Goal: Check status: Check status

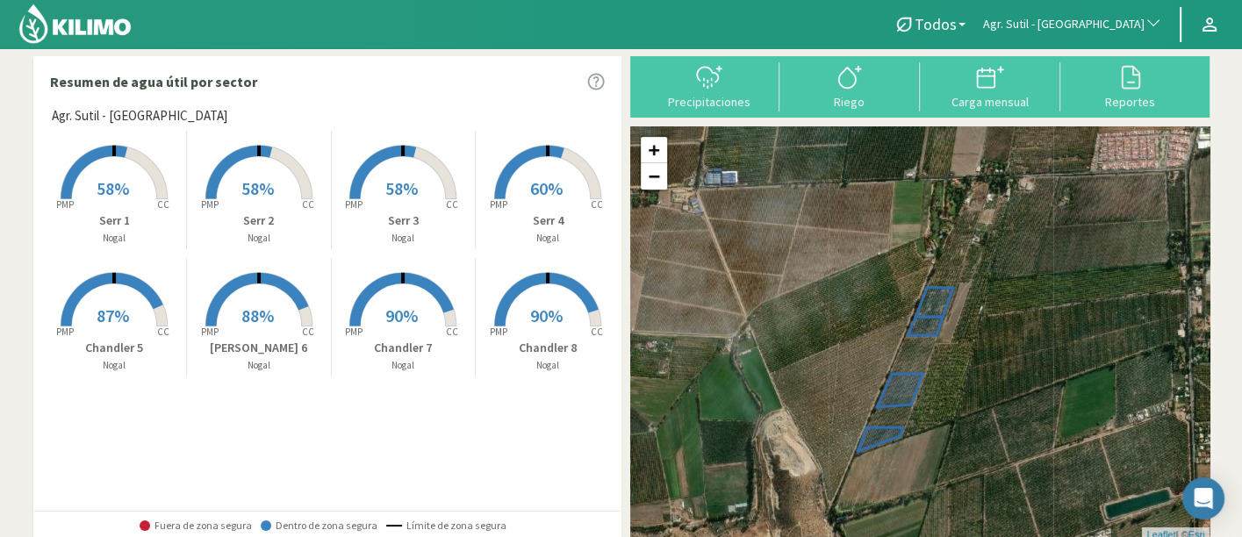
click at [1098, 18] on span "Agr. Sutil - [GEOGRAPHIC_DATA]" at bounding box center [1064, 25] width 162 height 18
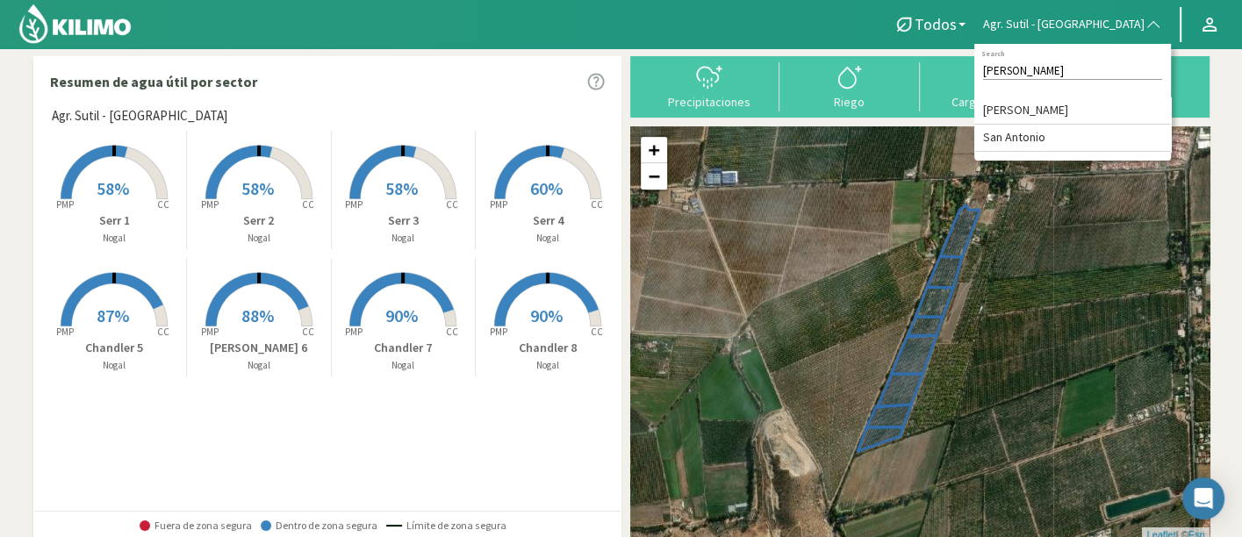
type input "[PERSON_NAME]"
click at [1111, 104] on li "[PERSON_NAME]" at bounding box center [1073, 110] width 197 height 27
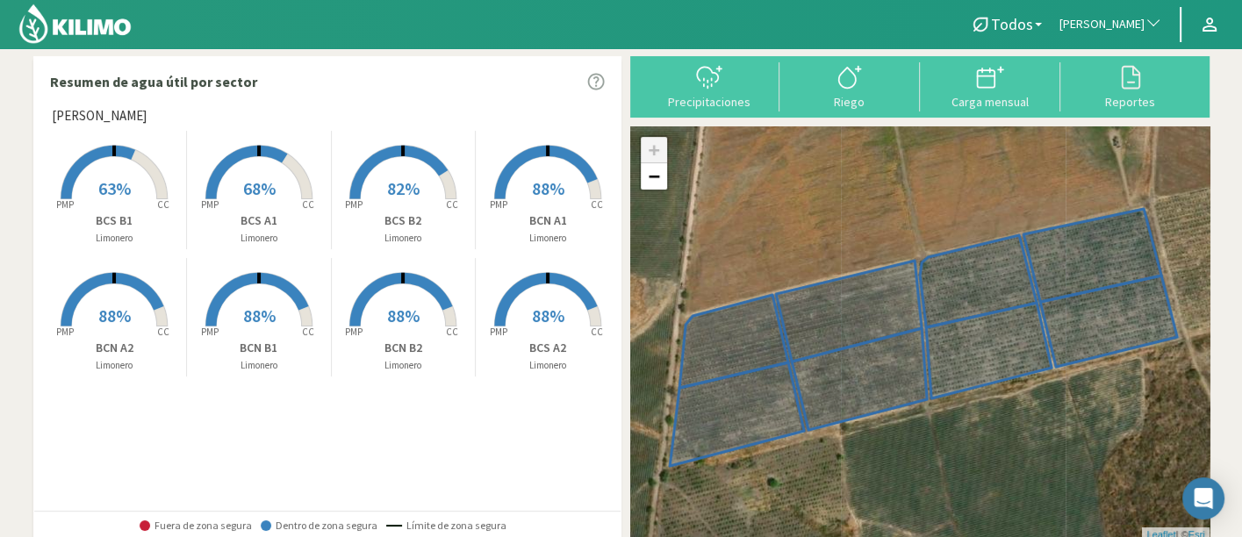
click at [102, 214] on p "BCS B1" at bounding box center [115, 221] width 144 height 18
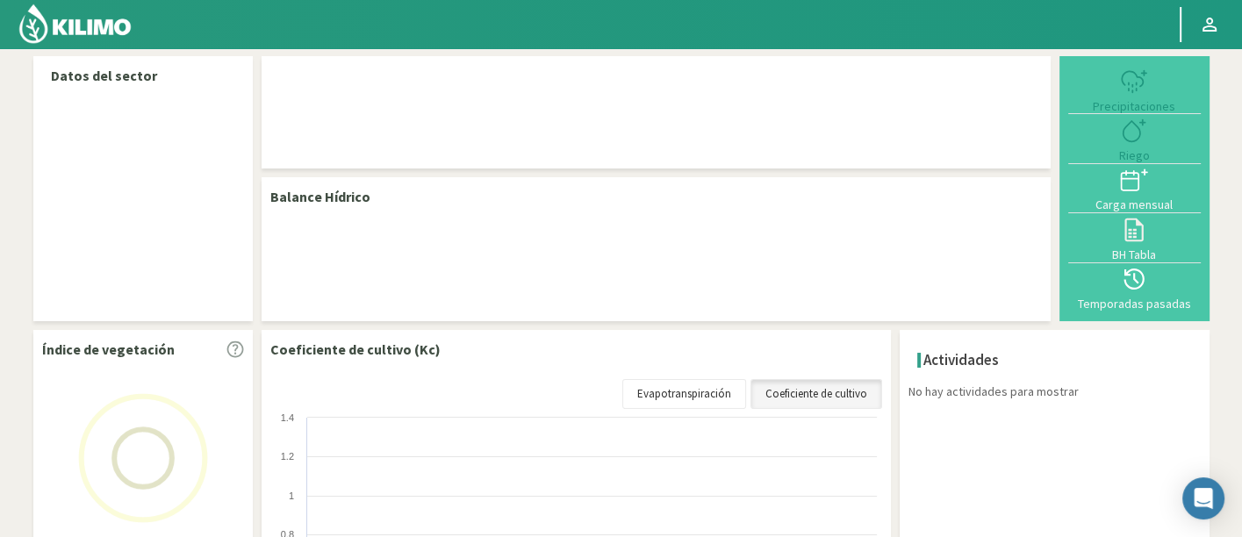
select select "37: Object"
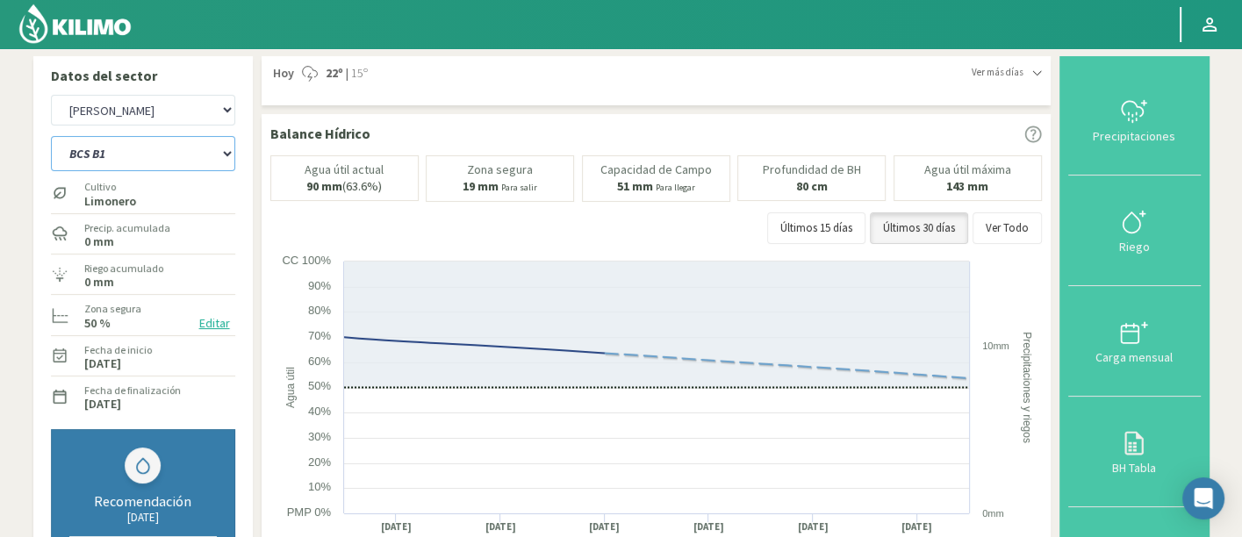
click at [92, 169] on select "BCN A1 BCN A2 BCN B1 BCN B2 BCS A1 BCS A2 BCS B1 BCS B2" at bounding box center [143, 153] width 184 height 35
click at [51, 136] on select "BCN A1 BCN A2 BCN B1 BCN B2 BCS A1 BCS A2 BCS B1 BCS B2" at bounding box center [143, 153] width 184 height 35
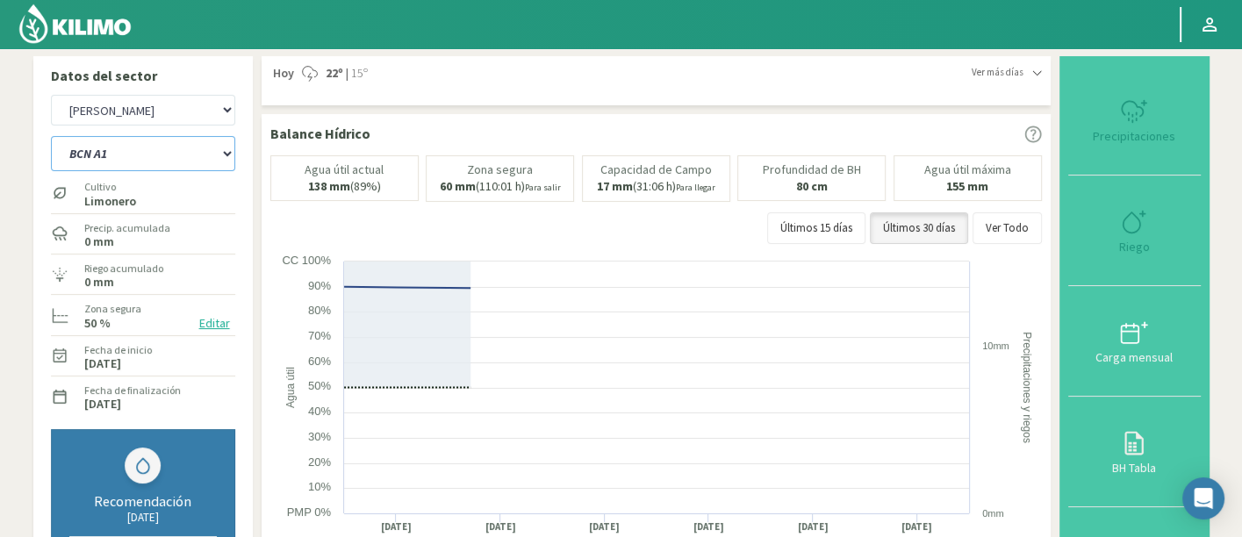
select select "6: Object"
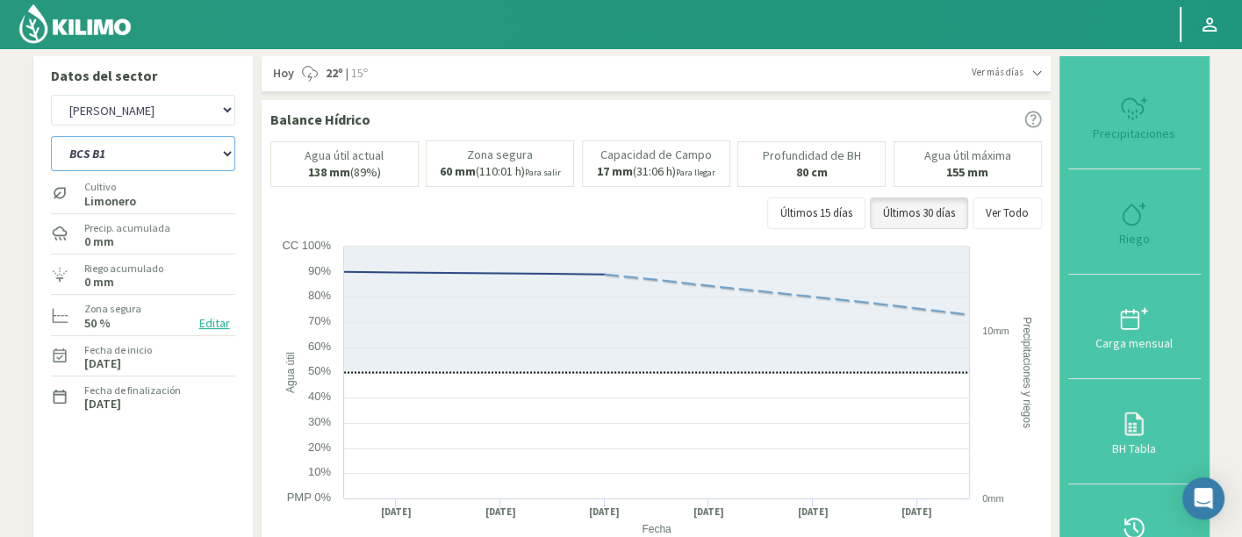
select select "335: Object"
click at [147, 162] on select "BCN A1 BCN A2 BCN B1 BCN B2 BCS A1 BCS A2 BCS B1 BCS B2" at bounding box center [143, 153] width 184 height 35
click at [51, 136] on select "BCN A1 BCN A2 BCN B1 BCN B2 BCS A1 BCS A2 BCS B1 BCS B2" at bounding box center [143, 153] width 184 height 35
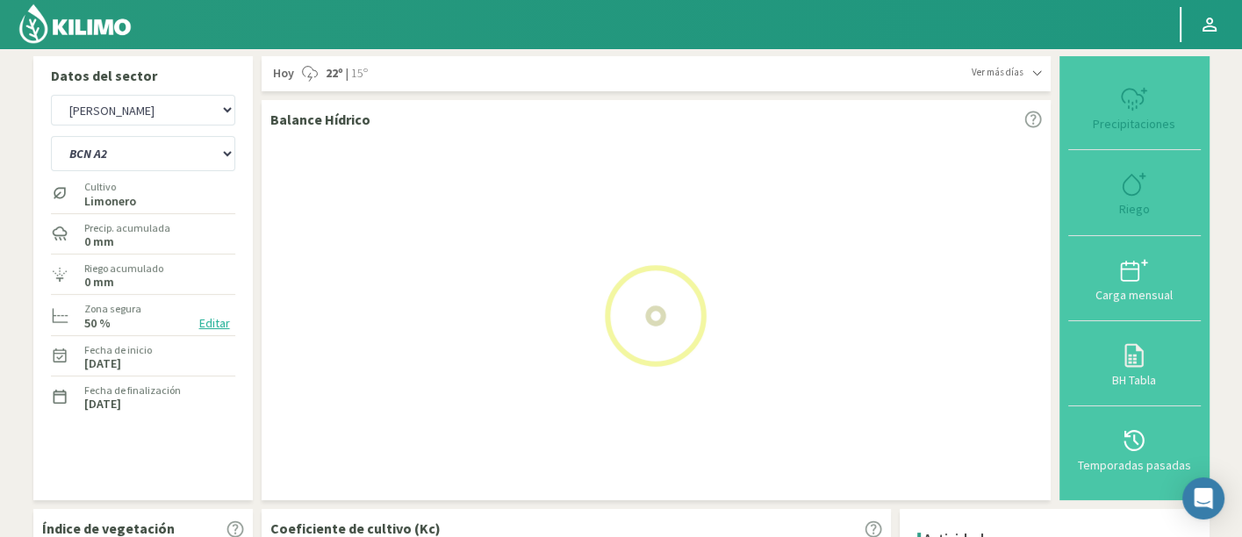
select select "8: Object"
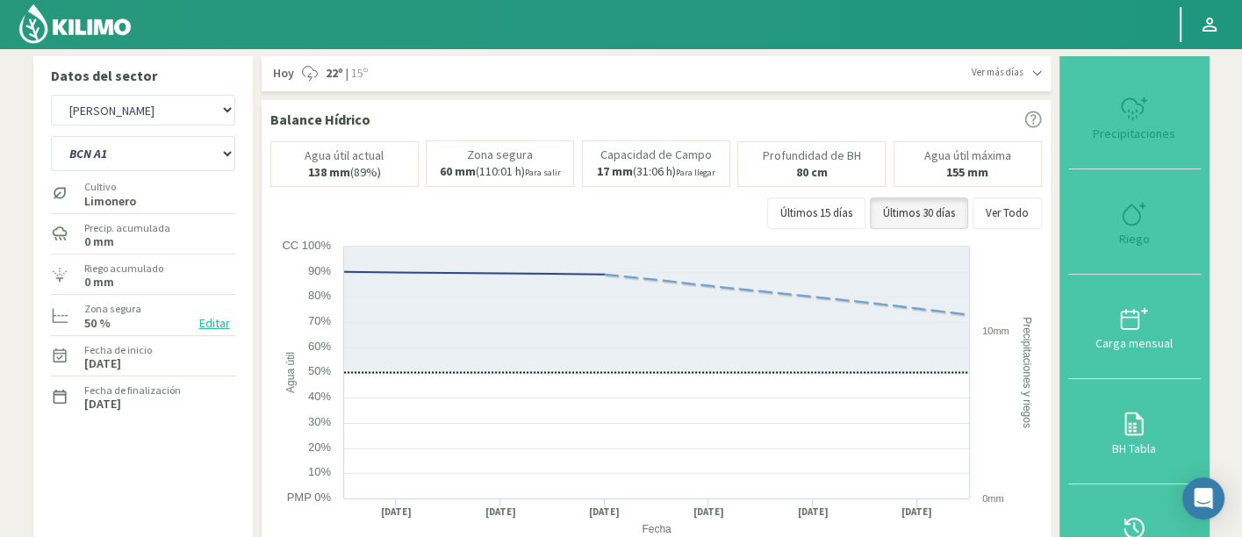
select select "633: Object"
click at [162, 173] on div "BCN A1 BCN A2 BCN B1 BCN B2 BCS A1 BCS A2 BCS B1 BCS B2" at bounding box center [143, 152] width 184 height 44
click at [162, 167] on select "BCN A1 BCN A2 BCN B1 BCN B2 BCS A1 BCS A2 BCS B1 BCS B2" at bounding box center [143, 153] width 184 height 35
click at [51, 136] on select "BCN A1 BCN A2 BCN B1 BCN B2 BCS A1 BCS A2 BCS B1 BCS B2" at bounding box center [143, 153] width 184 height 35
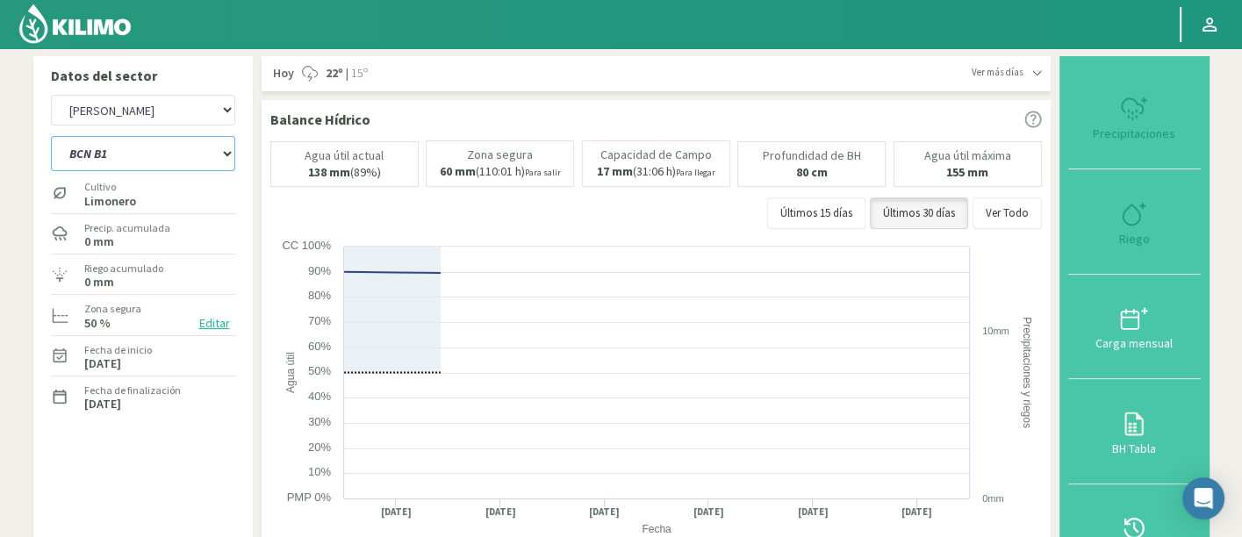
select select "17: Object"
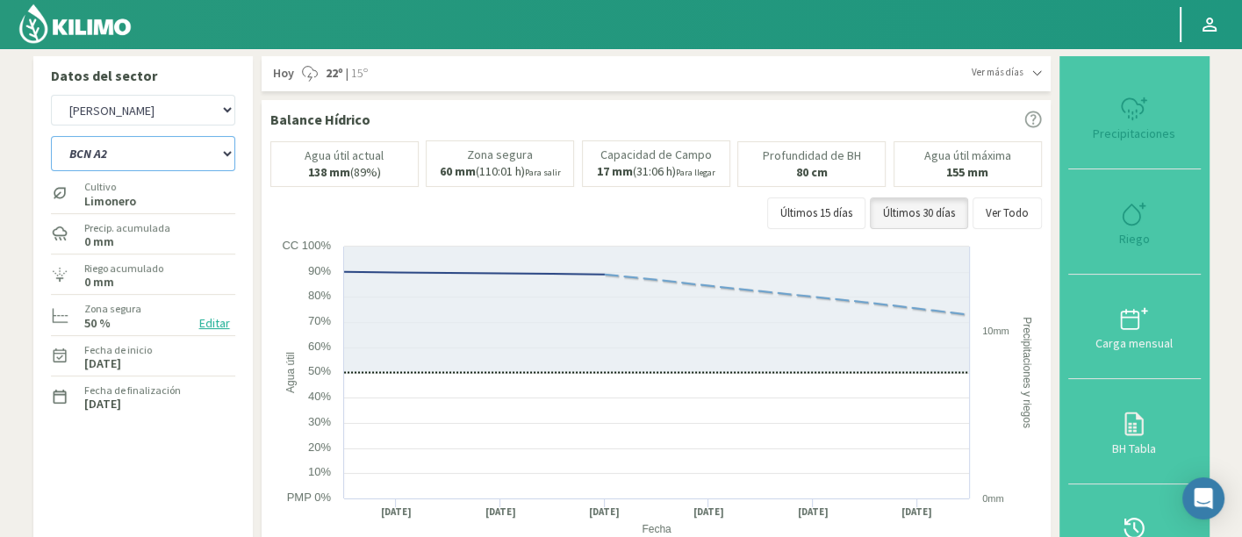
select select "931: Object"
click at [153, 159] on select "BCN A1 BCN A2 BCN B1 BCN B2 BCS A1 BCS A2 BCS B1 BCS B2" at bounding box center [143, 153] width 184 height 35
click at [51, 136] on select "BCN A1 BCN A2 BCN B1 BCN B2 BCS A1 BCS A2 BCS B1 BCS B2" at bounding box center [143, 153] width 184 height 35
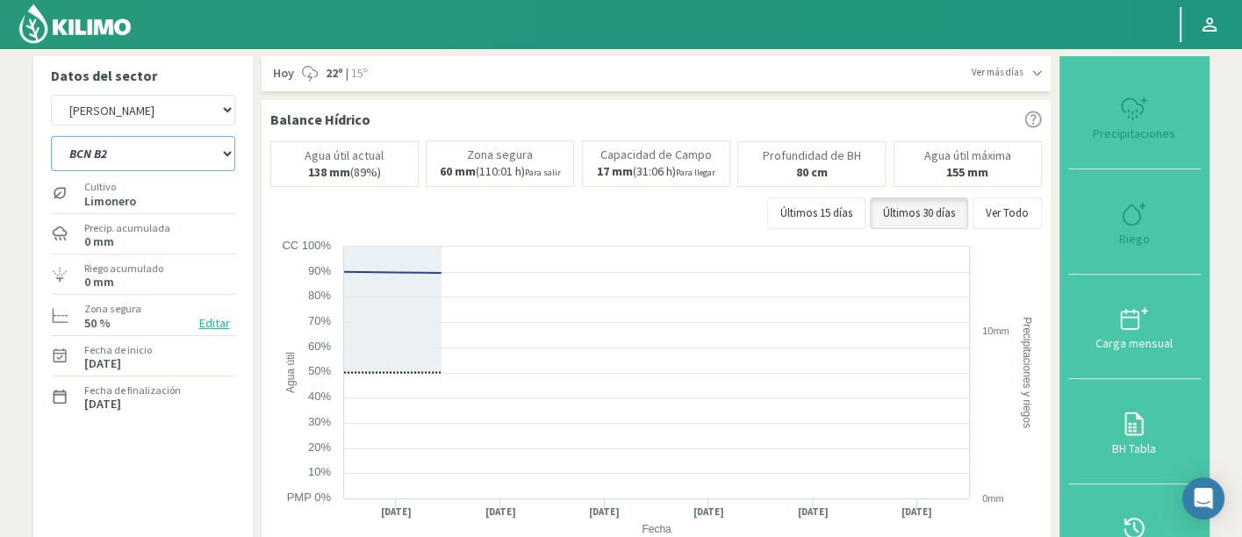
select select "26: Object"
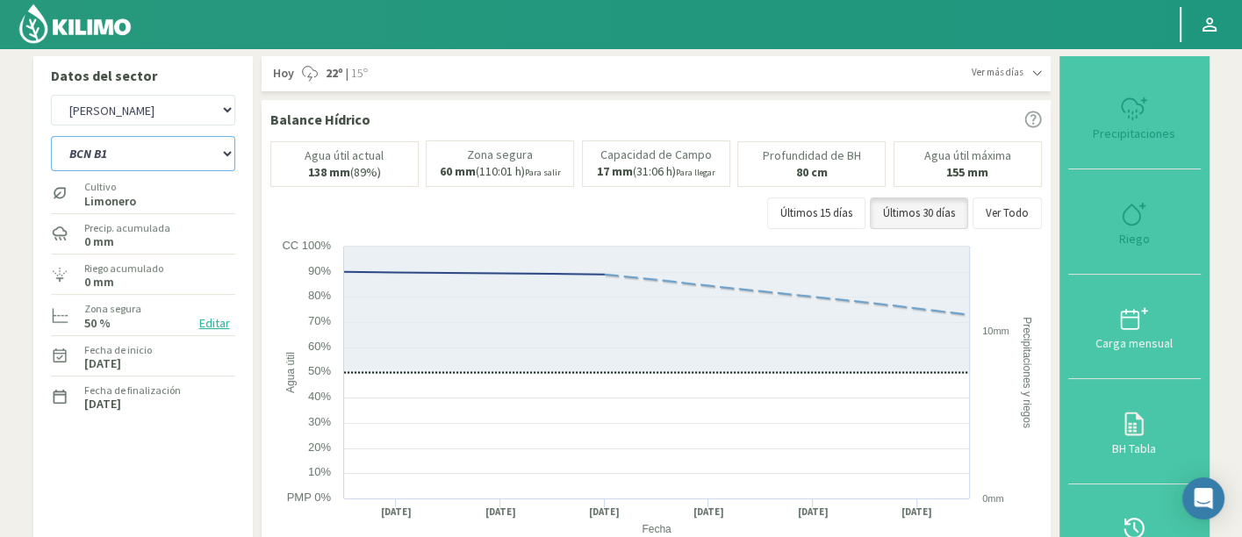
select select "1229: Object"
drag, startPoint x: 170, startPoint y: 158, endPoint x: 170, endPoint y: 169, distance: 10.5
click at [170, 158] on select "BCN A1 BCN A2 BCN B1 BCN B2 BCS A1 BCS A2 BCS B1 BCS B2" at bounding box center [143, 153] width 184 height 35
click at [51, 136] on select "BCN A1 BCN A2 BCN B1 BCN B2 BCS A1 BCS A2 BCS B1 BCS B2" at bounding box center [143, 153] width 184 height 35
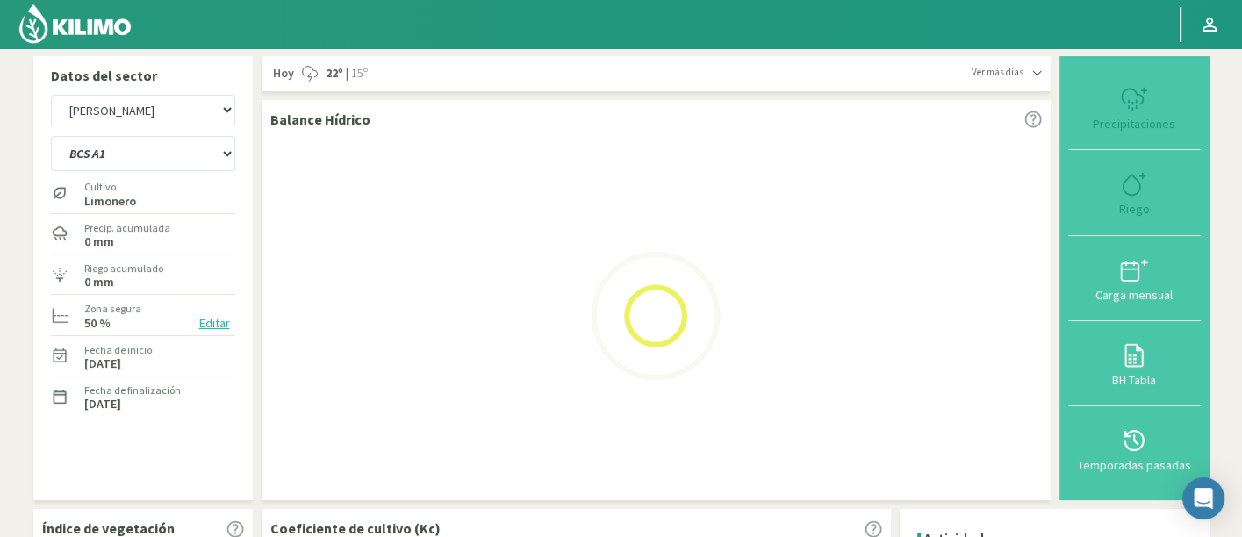
select select "35: Object"
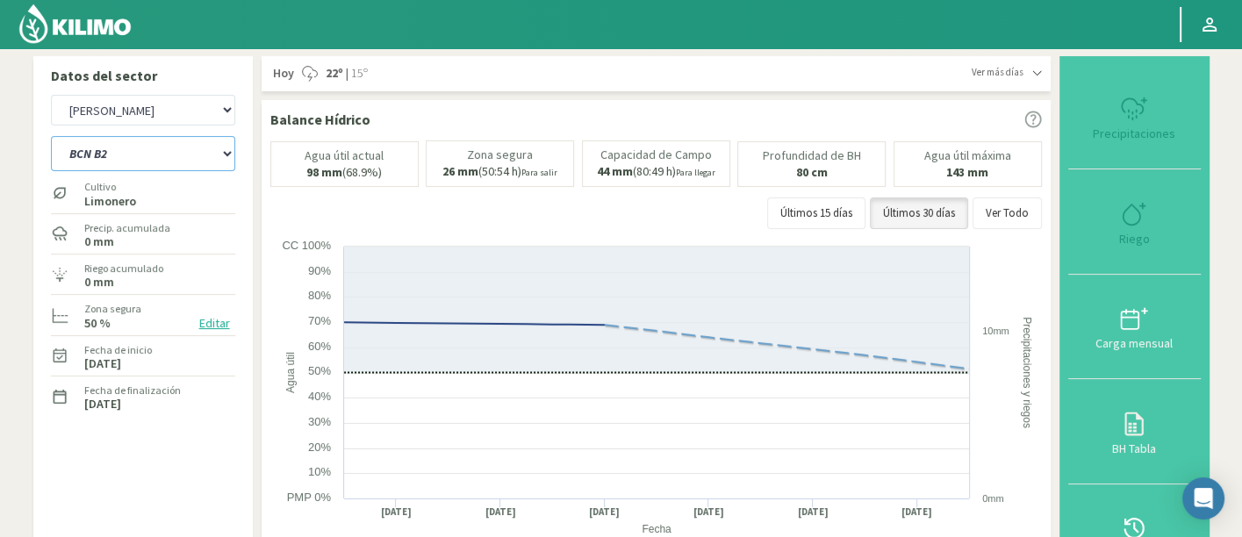
select select "1527: Object"
click at [130, 162] on select "BCN A1 BCN A2 BCN B1 BCN B2 BCS A1 BCS A2 BCS B1 BCS B2" at bounding box center [143, 153] width 184 height 35
click at [51, 136] on select "BCN A1 BCN A2 BCN B1 BCN B2 BCS A1 BCS A2 BCS B1 BCS B2" at bounding box center [143, 153] width 184 height 35
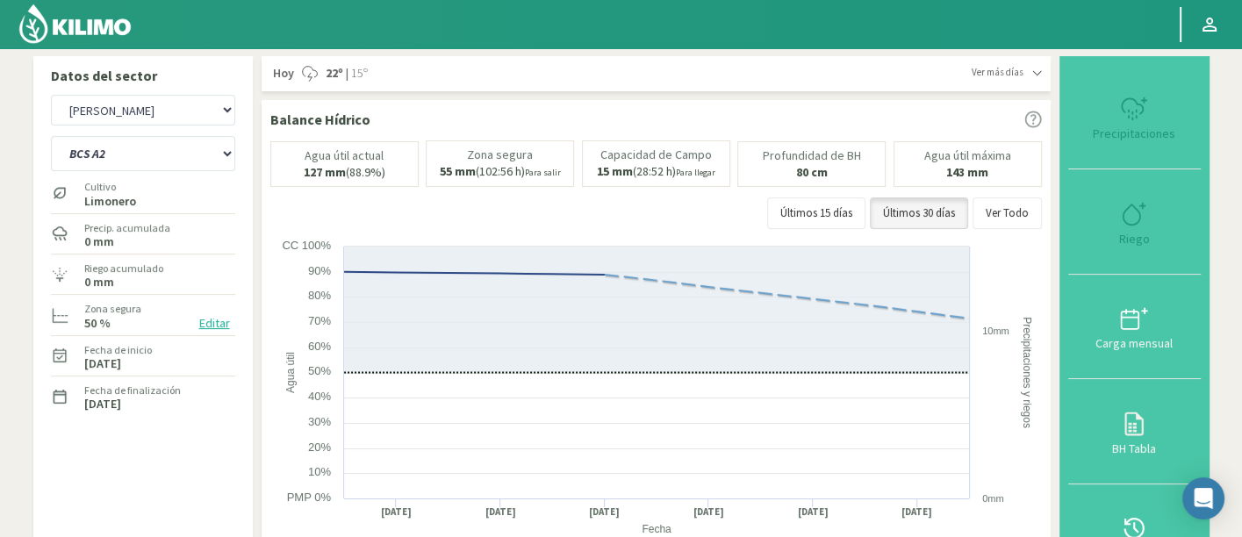
select select "44: Object"
select select "1825: Object"
click at [176, 156] on select "BCN A1 BCN A2 BCN B1 BCN B2 BCS A1 BCS A2 BCS B1 BCS B2" at bounding box center [143, 153] width 184 height 35
click at [51, 136] on select "BCN A1 BCN A2 BCN B1 BCN B2 BCS A1 BCS A2 BCS B1 BCS B2" at bounding box center [143, 153] width 184 height 35
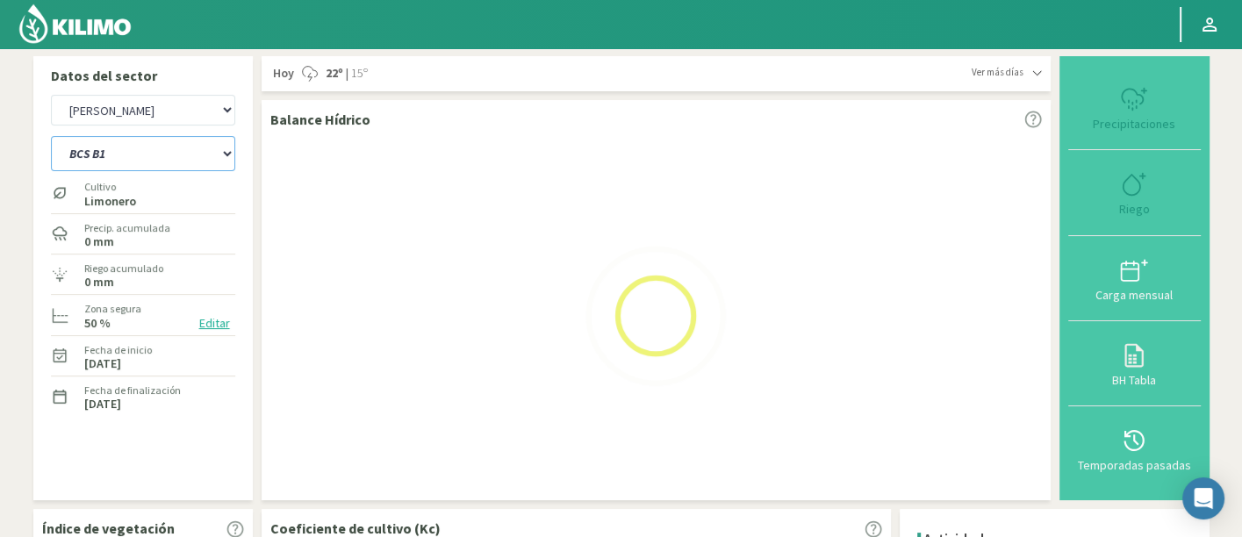
select select "53: Object"
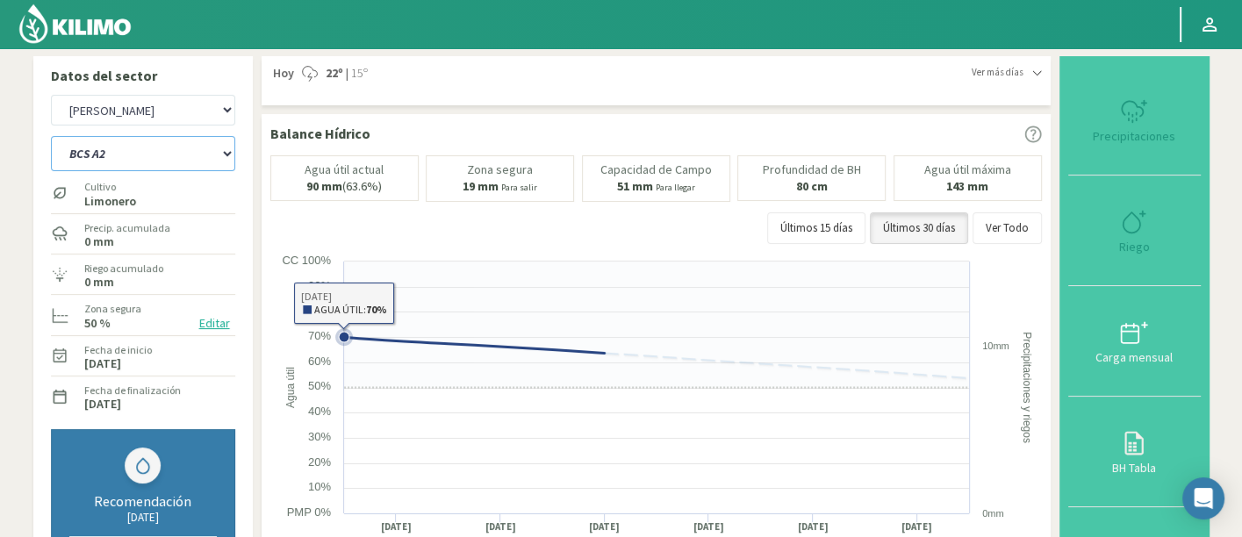
select select "2123: Object"
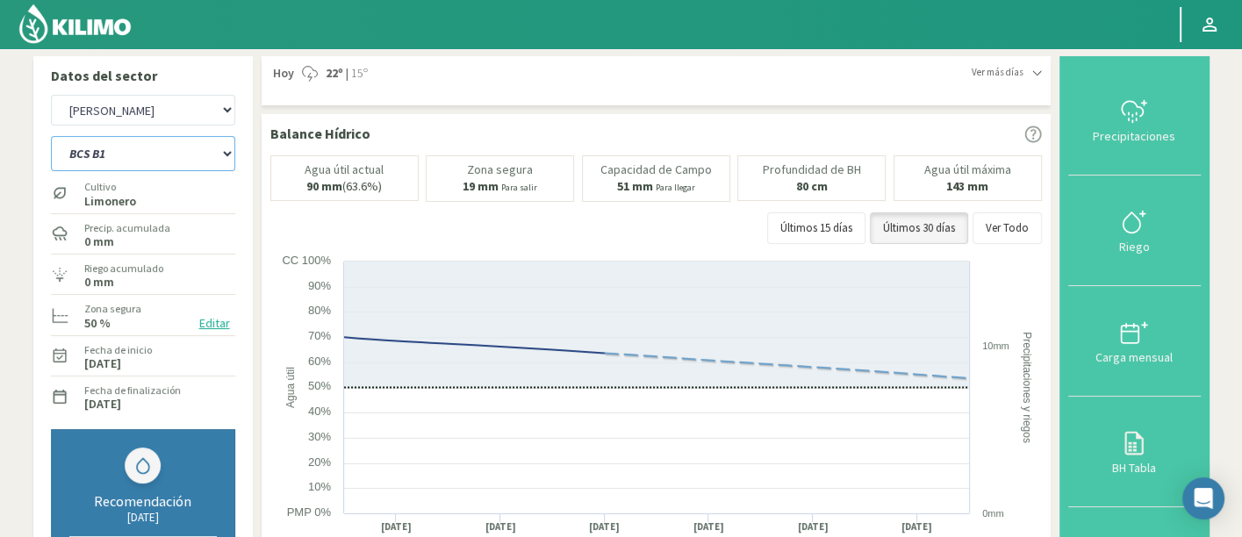
click at [97, 146] on select "BCN A1 BCN A2 BCN B1 BCN B2 BCS A1 BCS A2 BCS B1 BCS B2" at bounding box center [143, 153] width 184 height 35
click at [126, 143] on select "BCN A1 BCN A2 BCN B1 BCN B2 BCS A1 BCS A2 BCS B1 BCS B2" at bounding box center [143, 153] width 184 height 35
click at [51, 136] on select "BCN A1 BCN A2 BCN B1 BCN B2 BCS A1 BCS A2 BCS B1 BCS B2" at bounding box center [143, 153] width 184 height 35
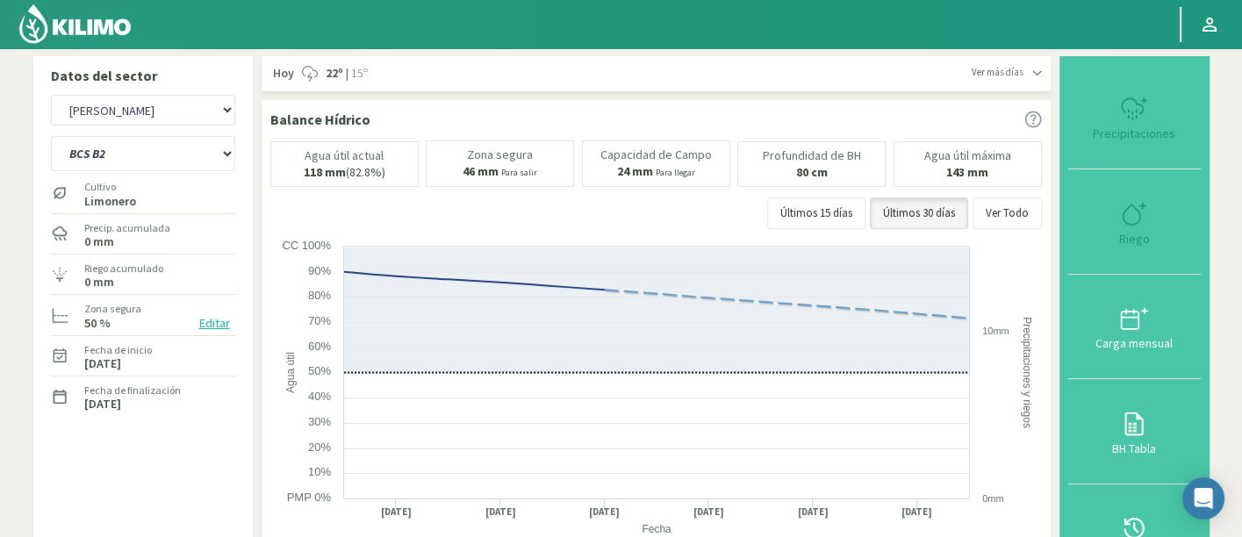
select select "62: Object"
select select "2421: Object"
select select "71: Object"
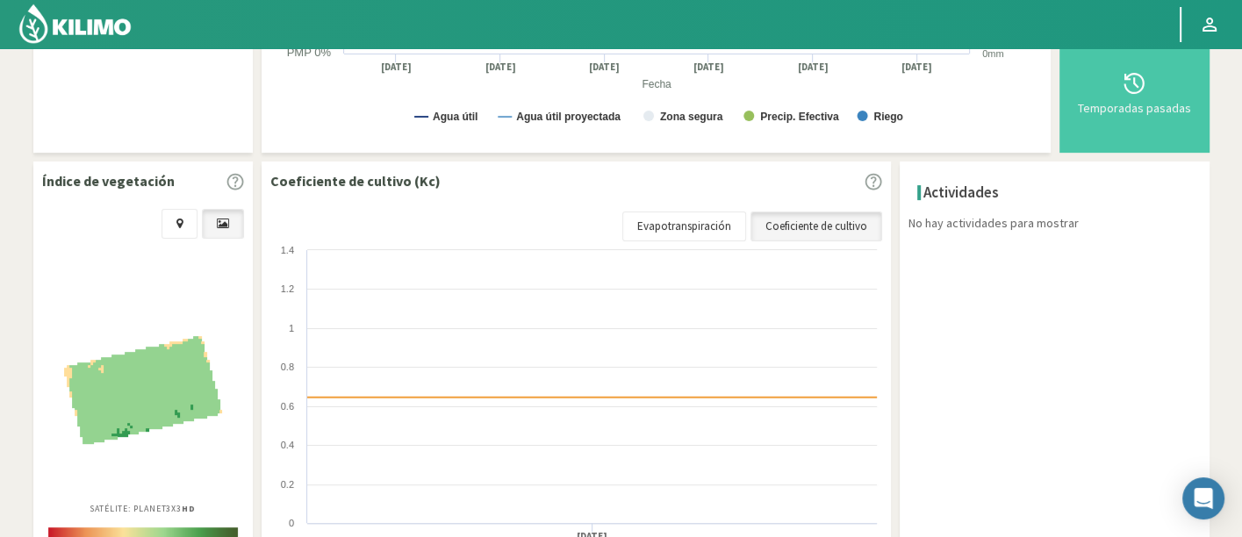
scroll to position [585, 0]
